Goal: Browse casually: Explore the website without a specific task or goal

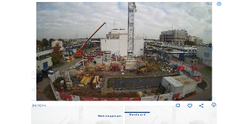
scroll to position [52, 0]
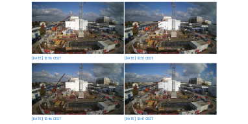
scroll to position [104, 0]
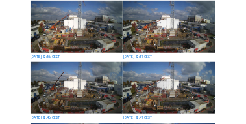
click at [69, 30] on img at bounding box center [77, 26] width 92 height 51
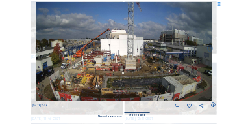
click at [87, 47] on img at bounding box center [124, 50] width 176 height 99
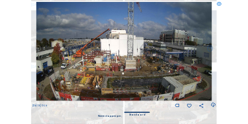
scroll to position [156, 0]
click at [135, 114] on div "Standaard" at bounding box center [137, 114] width 16 height 12
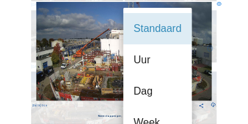
click at [86, 58] on img at bounding box center [124, 50] width 176 height 99
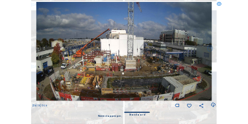
click at [212, 106] on icon at bounding box center [213, 104] width 5 height 7
click at [168, 51] on img at bounding box center [124, 50] width 176 height 99
